Goal: Find specific page/section: Find specific page/section

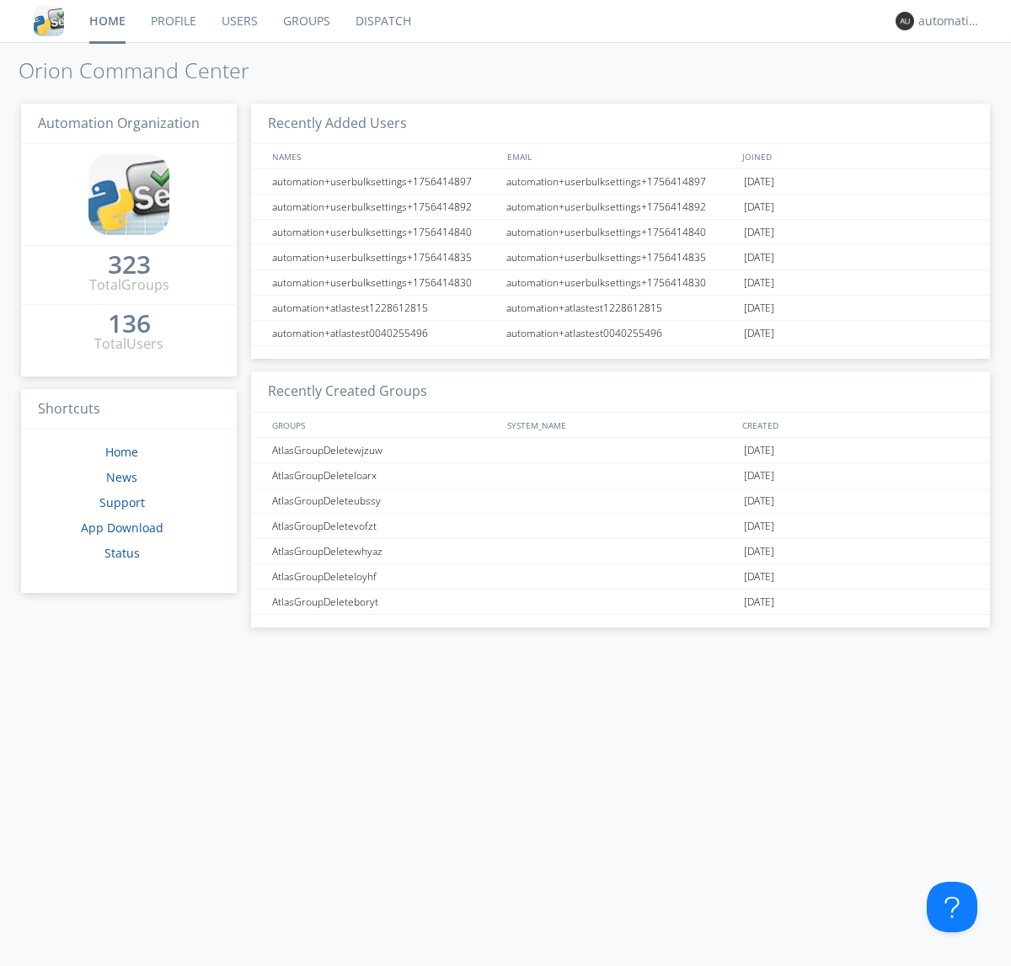
click at [382, 21] on link "Dispatch" at bounding box center [383, 21] width 81 height 42
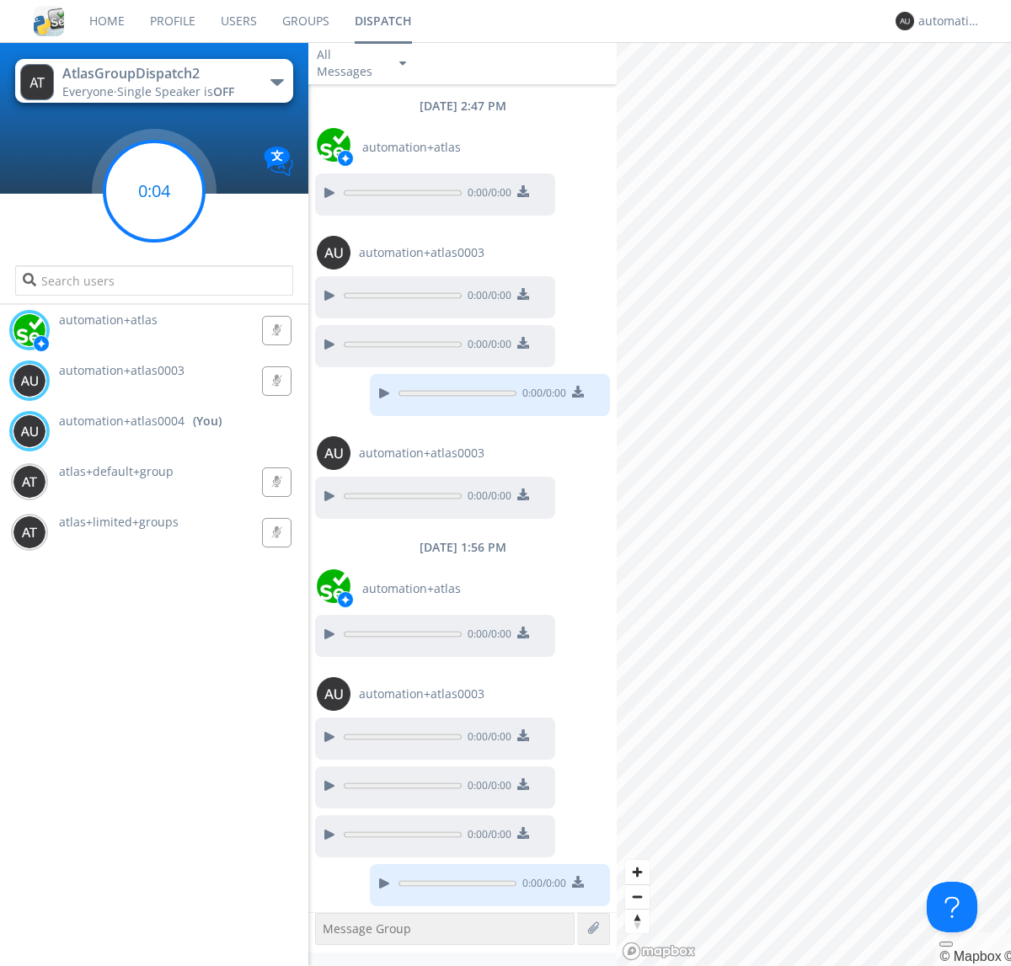
click at [154, 191] on g at bounding box center [153, 190] width 99 height 99
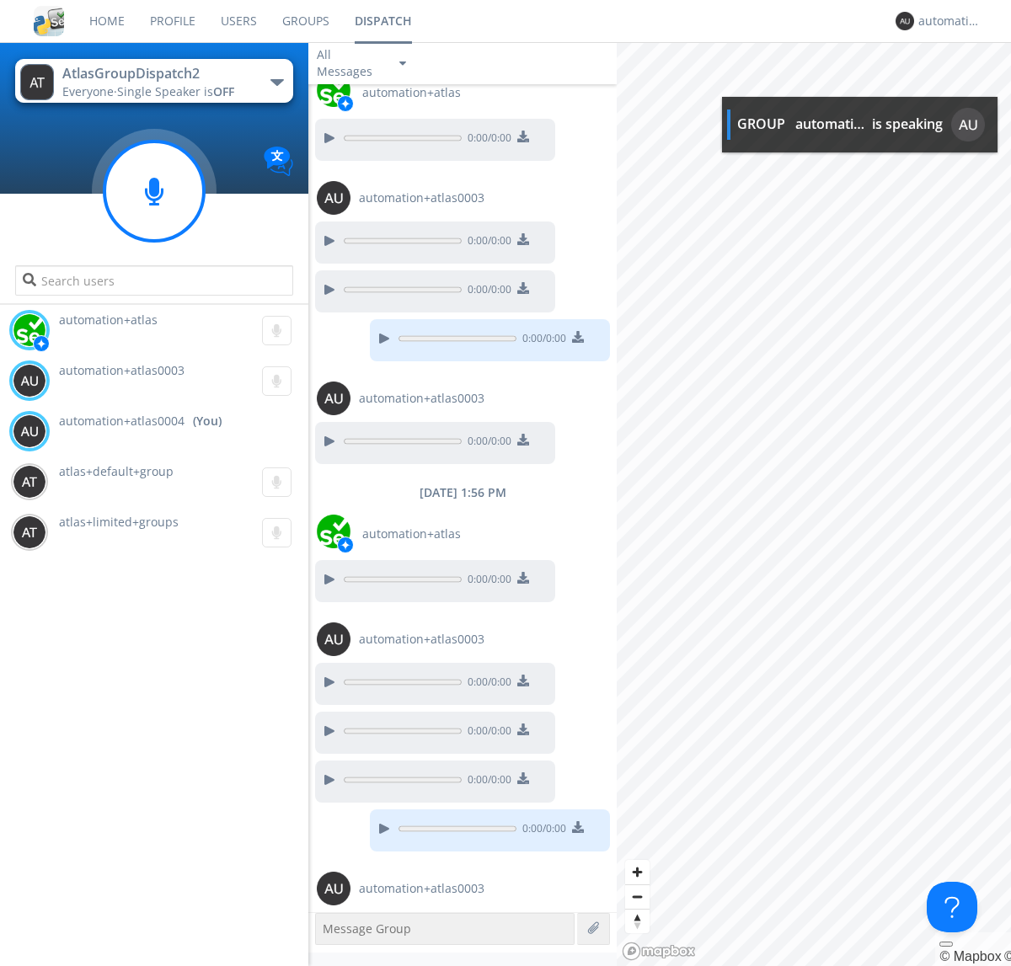
scroll to position [104, 0]
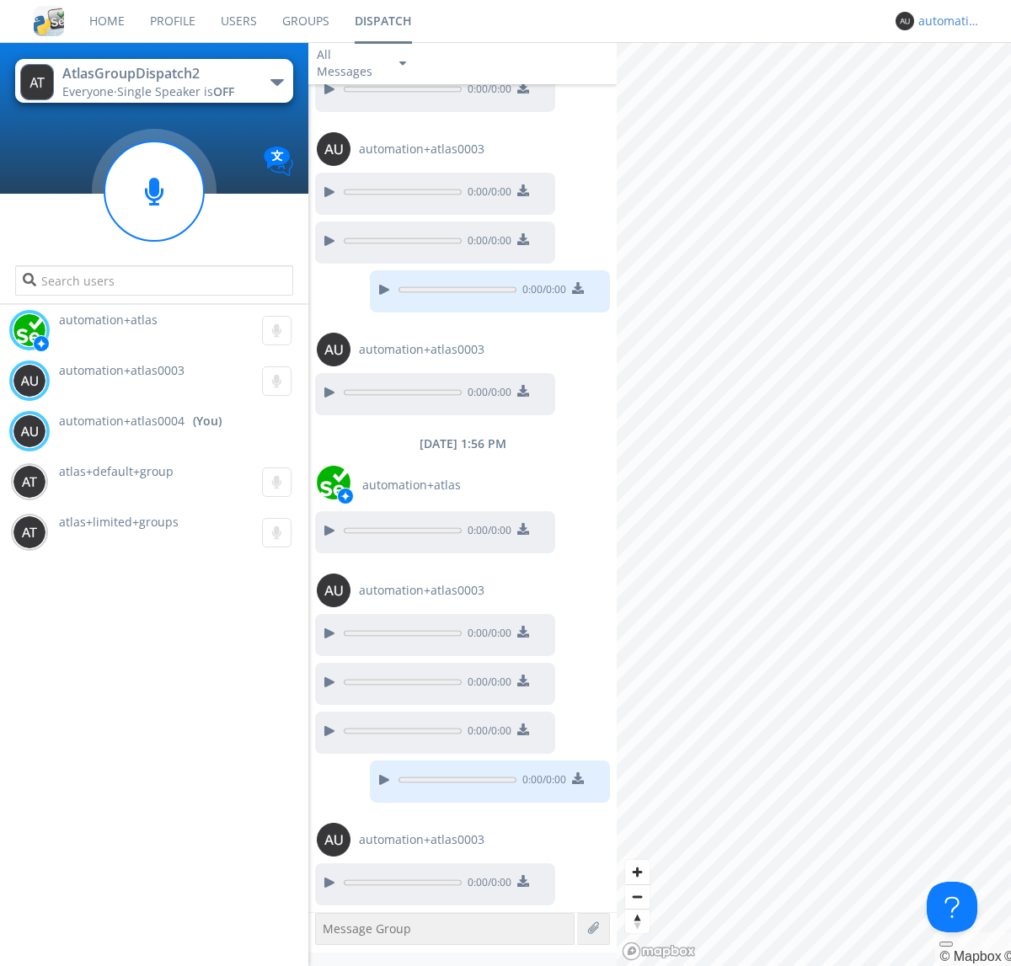
click at [945, 21] on div "automation+atlas0004" at bounding box center [949, 21] width 63 height 17
